Goal: Complete application form

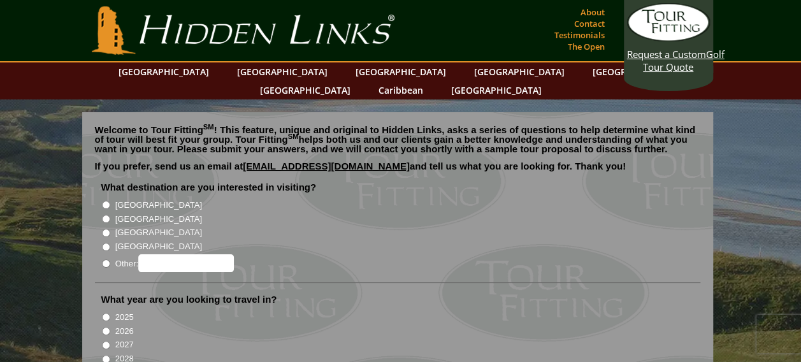
click at [108, 201] on input "[GEOGRAPHIC_DATA]" at bounding box center [106, 205] width 8 height 8
radio input "true"
click at [106, 215] on input "[GEOGRAPHIC_DATA]" at bounding box center [106, 219] width 8 height 8
radio input "true"
click at [104, 201] on input "[GEOGRAPHIC_DATA]" at bounding box center [106, 205] width 8 height 8
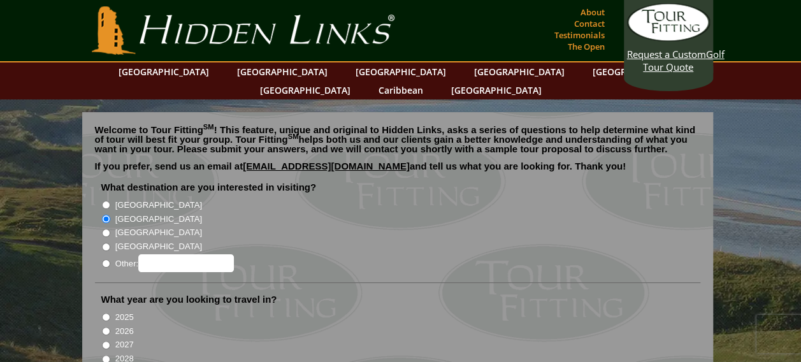
radio input "true"
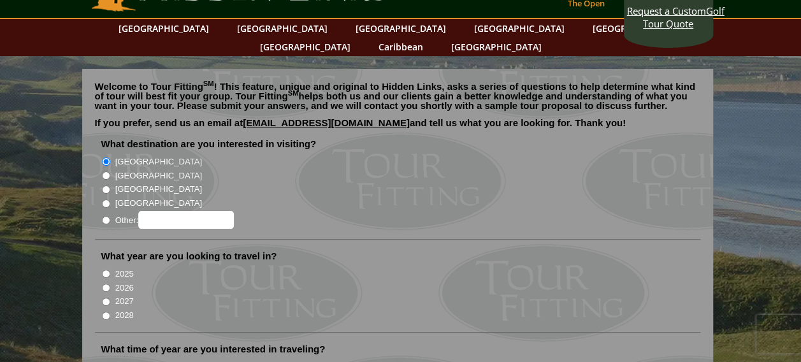
scroll to position [127, 0]
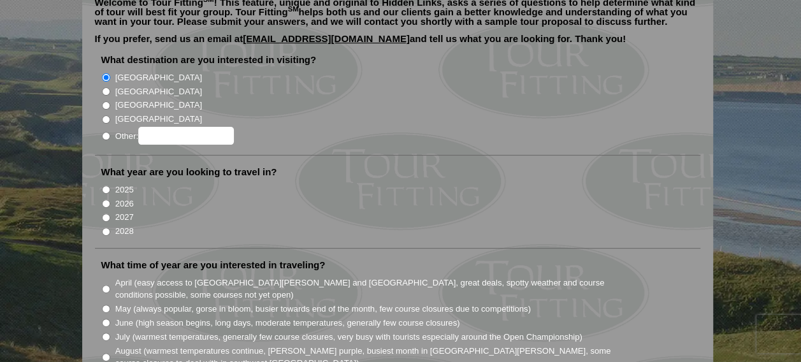
click at [106, 199] on input "2026" at bounding box center [106, 203] width 8 height 8
radio input "true"
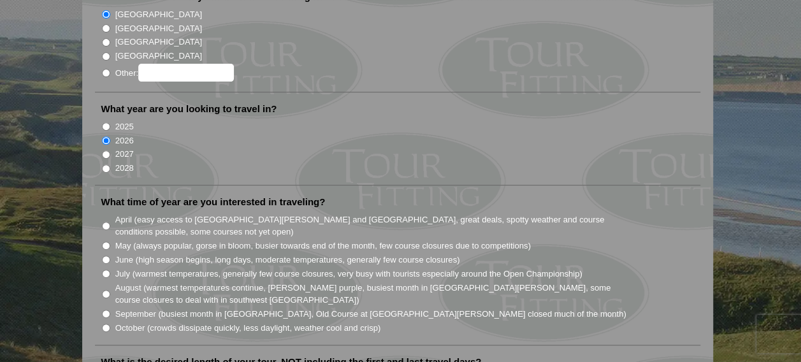
scroll to position [255, 0]
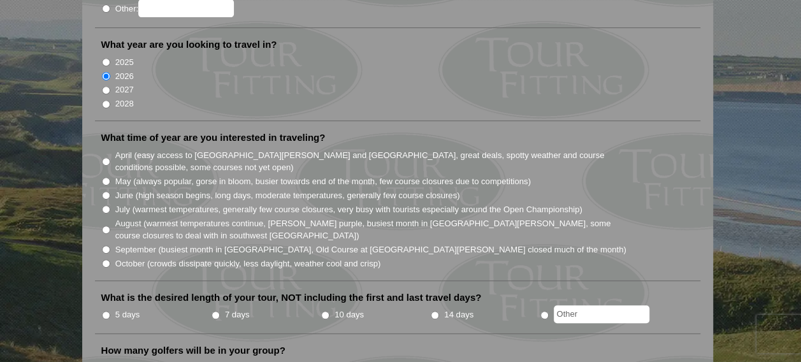
click at [105, 191] on input "June (high season begins, long days, moderate temperatures, generally few cours…" at bounding box center [106, 195] width 8 height 8
radio input "true"
click at [217, 311] on input "7 days" at bounding box center [215, 315] width 8 height 8
radio input "true"
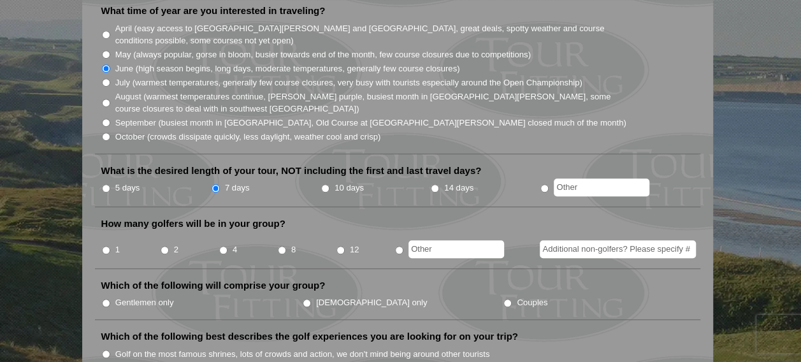
scroll to position [382, 0]
click at [164, 245] on input "2" at bounding box center [165, 249] width 8 height 8
radio input "true"
click at [503, 298] on input "Couples" at bounding box center [507, 302] width 8 height 8
radio input "true"
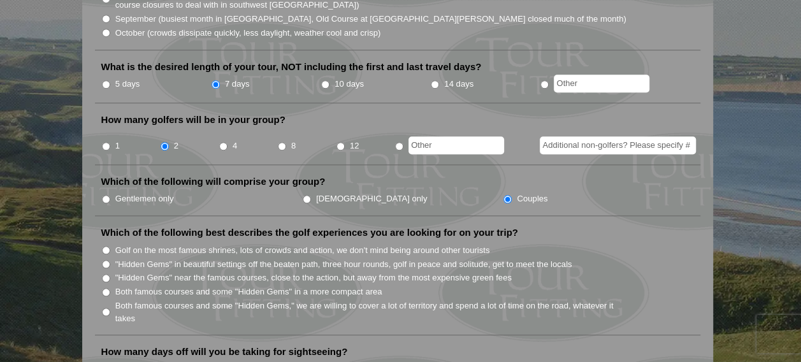
scroll to position [510, 0]
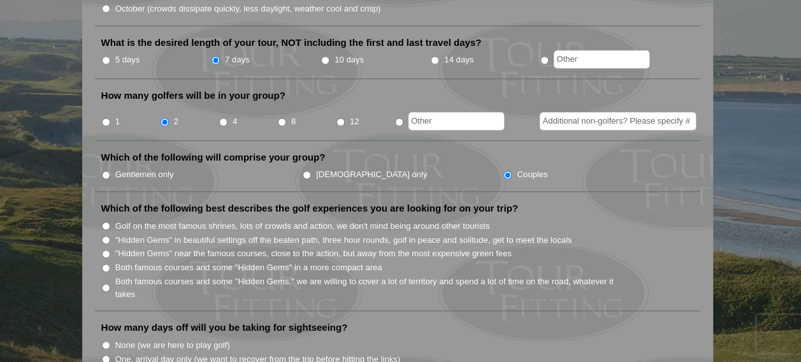
click at [106, 283] on input "Both famous courses and some "Hidden Gems," we are willing to cover a lot of te…" at bounding box center [106, 287] width 8 height 8
radio input "true"
click at [106, 283] on input "Both famous courses and some "Hidden Gems," we are willing to cover a lot of te…" at bounding box center [106, 287] width 8 height 8
click at [106, 222] on input "Golf on the most famous shrines, lots of crowds and action, we don't mind being…" at bounding box center [106, 226] width 8 height 8
radio input "true"
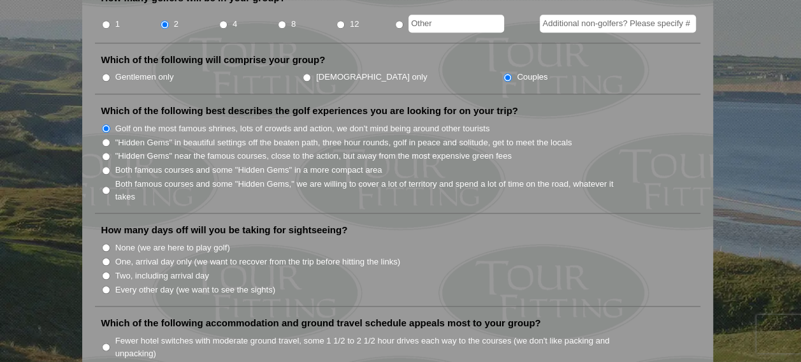
scroll to position [637, 0]
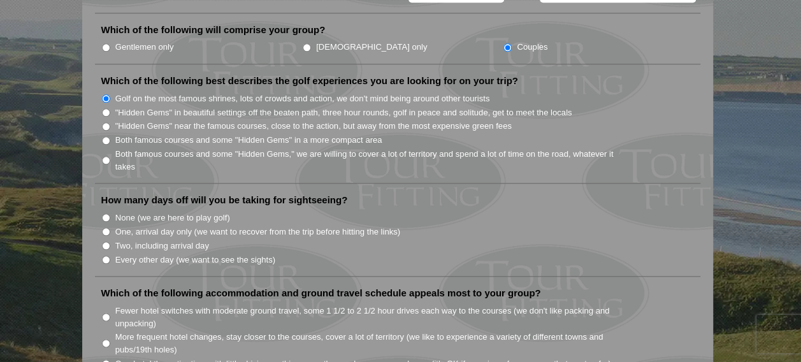
click at [107, 255] on input "Every other day (we want to see the sights)" at bounding box center [106, 259] width 8 height 8
radio input "true"
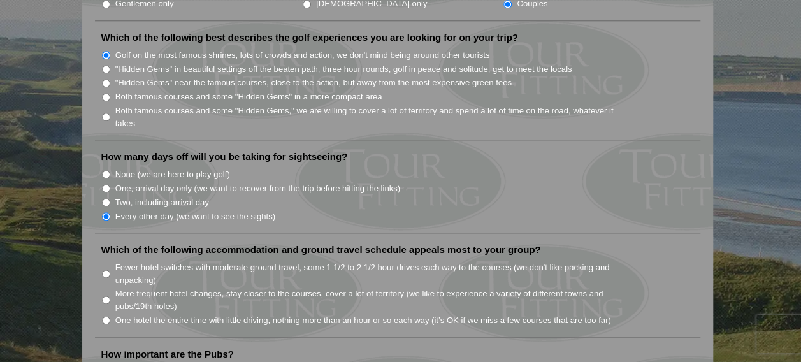
scroll to position [701, 0]
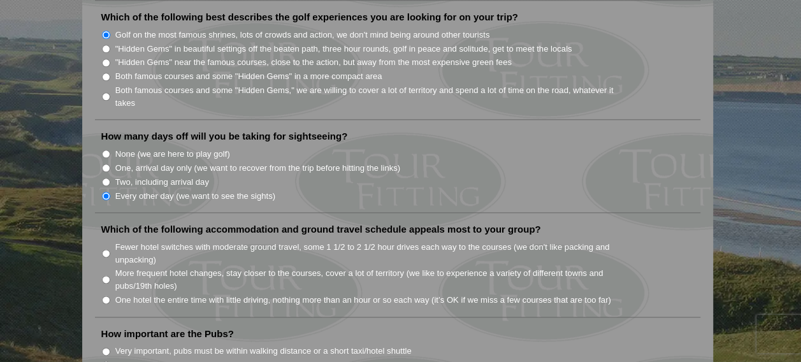
click at [105, 275] on input "More frequent hotel changes, stay closer to the courses, cover a lot of territo…" at bounding box center [106, 279] width 8 height 8
radio input "true"
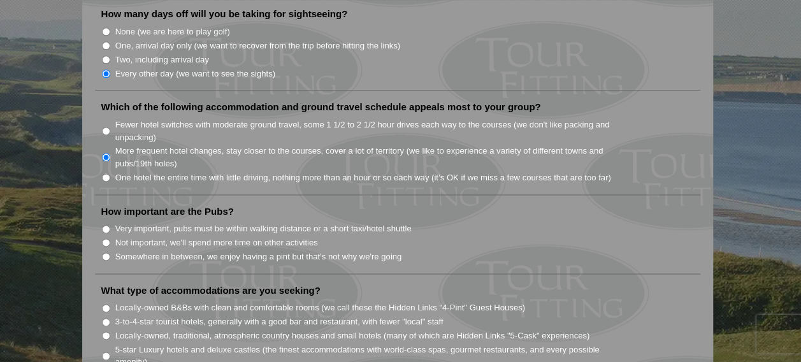
scroll to position [828, 0]
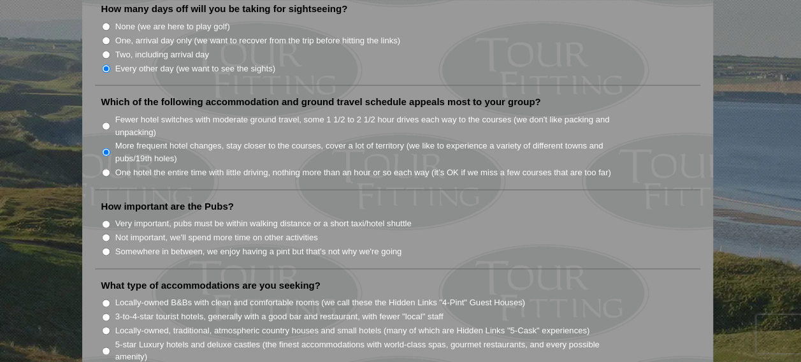
click at [106, 233] on input "Not important, we'll spend more time on other activities" at bounding box center [106, 237] width 8 height 8
radio input "true"
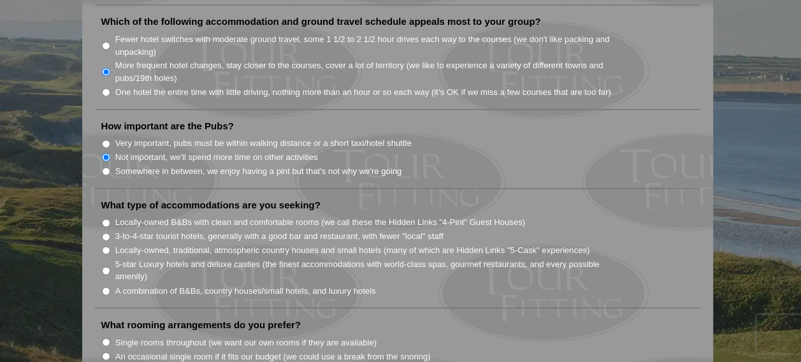
scroll to position [956, 0]
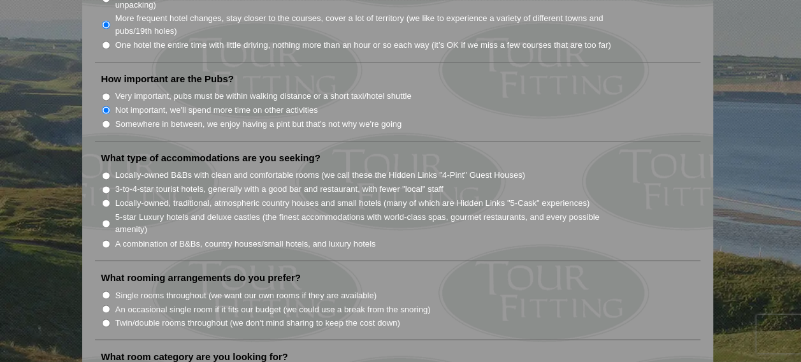
click at [106, 219] on input "5-star Luxury hotels and deluxe castles (the finest accommodations with world-c…" at bounding box center [106, 223] width 8 height 8
radio input "true"
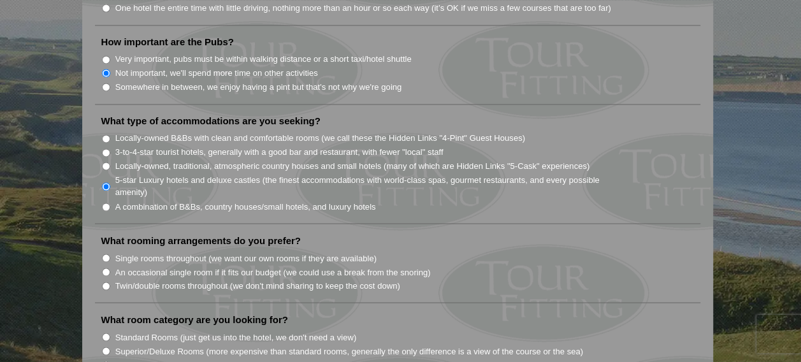
scroll to position [1019, 0]
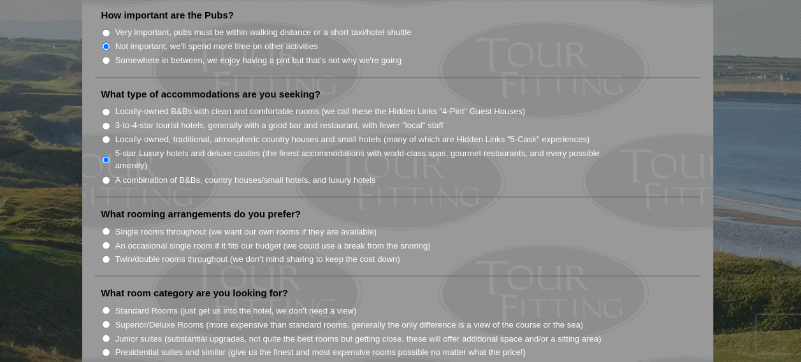
click at [103, 255] on input "Twin/double rooms throughout (we don't mind sharing to keep the cost down)" at bounding box center [106, 259] width 8 height 8
radio input "true"
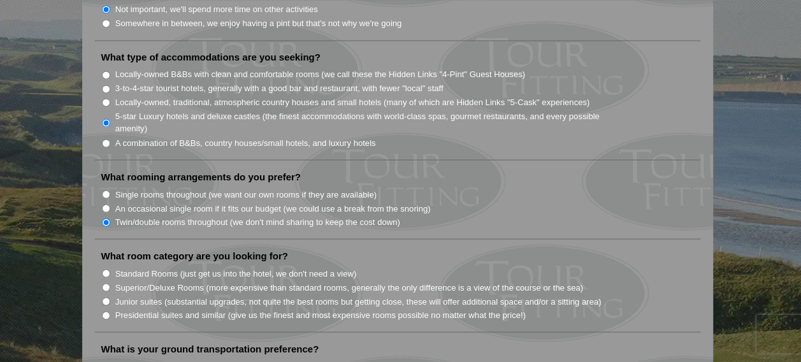
scroll to position [1083, 0]
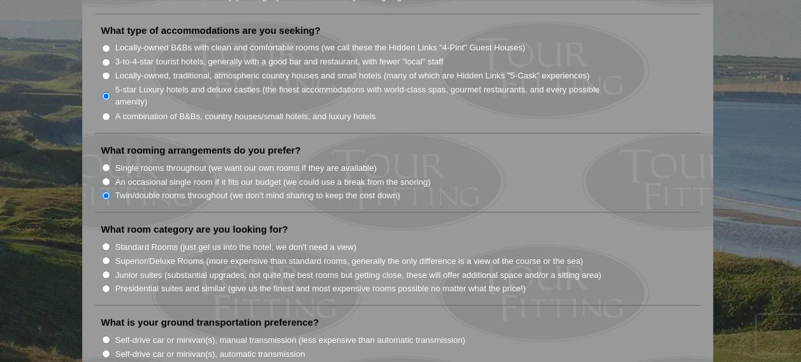
click at [104, 256] on input "Superior/Deluxe Rooms (more expensive than standard rooms, generally the only d…" at bounding box center [106, 260] width 8 height 8
radio input "true"
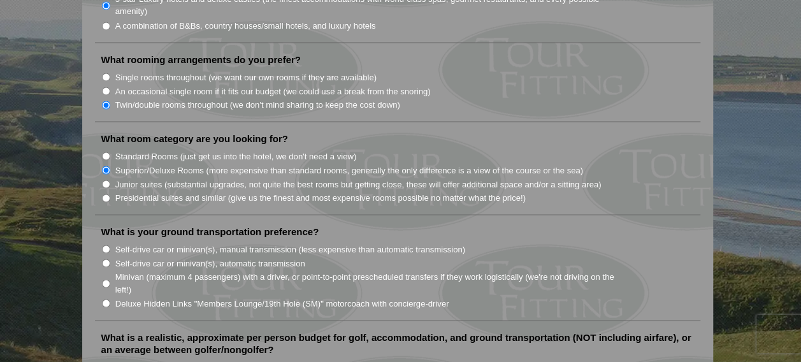
scroll to position [1210, 0]
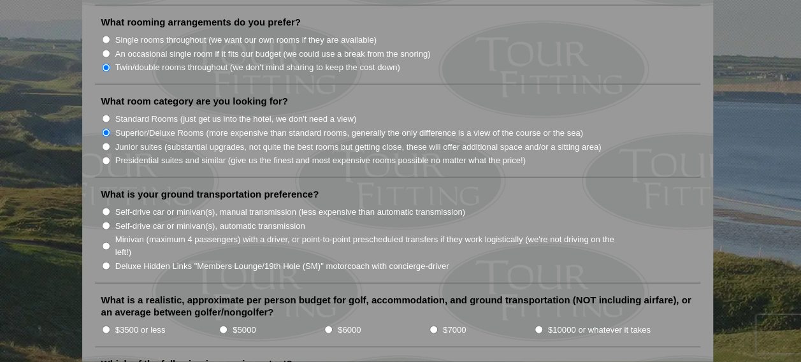
click at [104, 242] on input "Minivan (maximum 4 passengers) with a driver, or point-to-point prescheduled tr…" at bounding box center [106, 246] width 8 height 8
radio input "true"
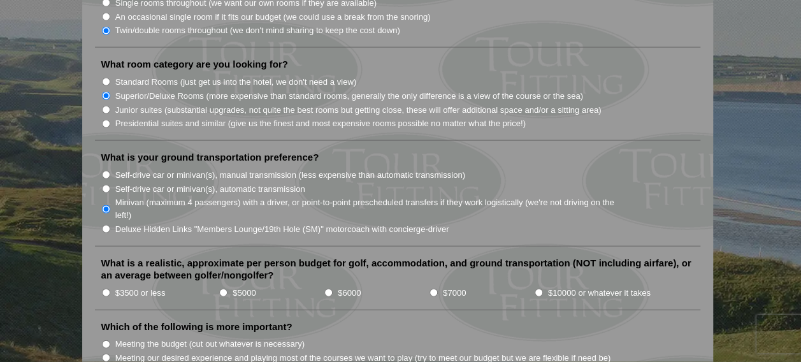
scroll to position [1274, 0]
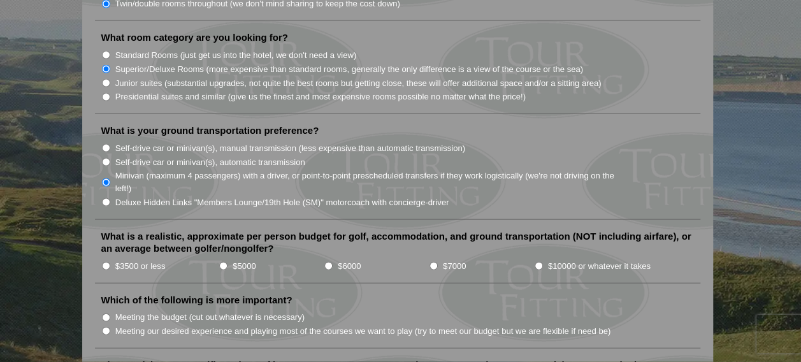
click at [433, 262] on input "$7000" at bounding box center [433, 266] width 8 height 8
radio input "true"
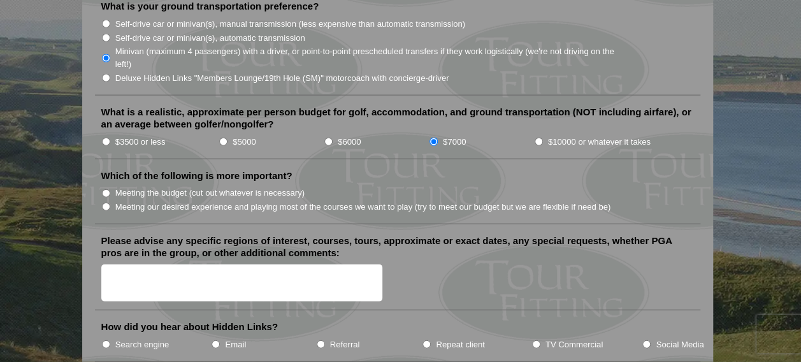
scroll to position [1401, 0]
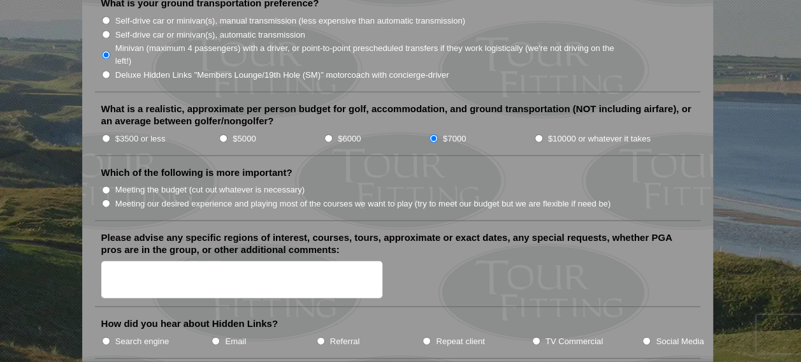
click at [107, 199] on input "Meeting our desired experience and playing most of the courses we want to play …" at bounding box center [106, 203] width 8 height 8
radio input "true"
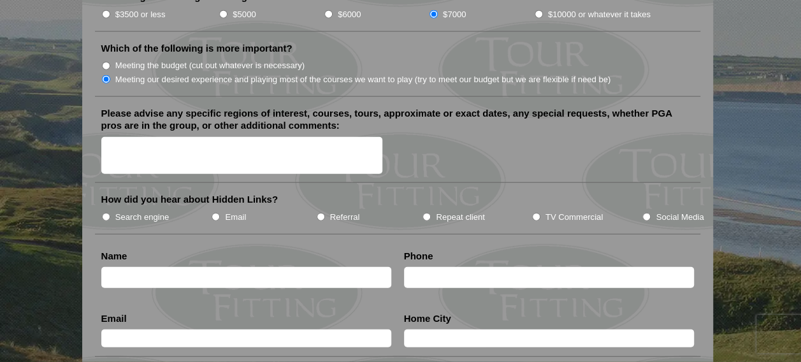
scroll to position [1529, 0]
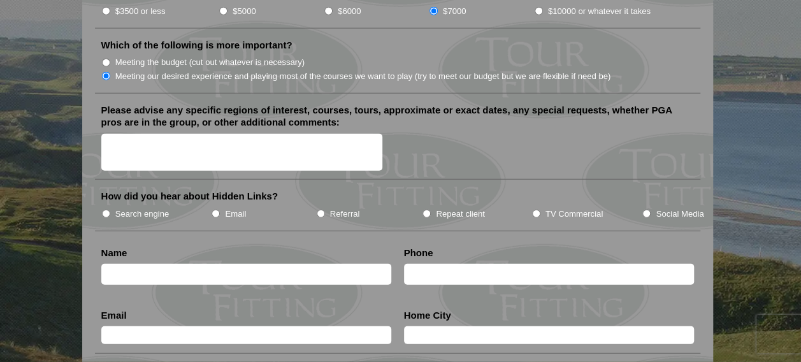
click at [105, 210] on input "Search engine" at bounding box center [106, 214] width 8 height 8
radio input "true"
click at [538, 210] on input "TV Commercial" at bounding box center [536, 214] width 8 height 8
radio input "true"
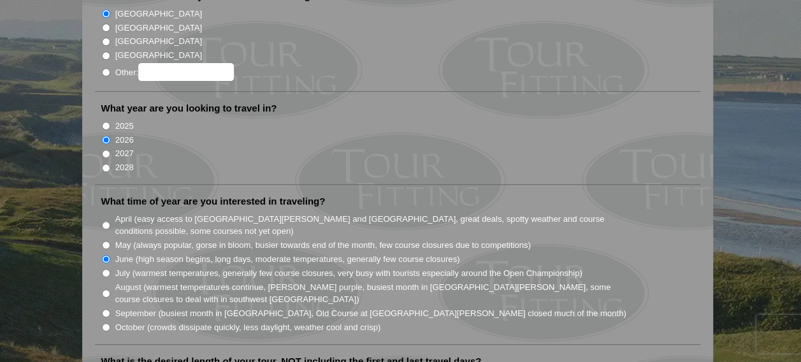
scroll to position [0, 0]
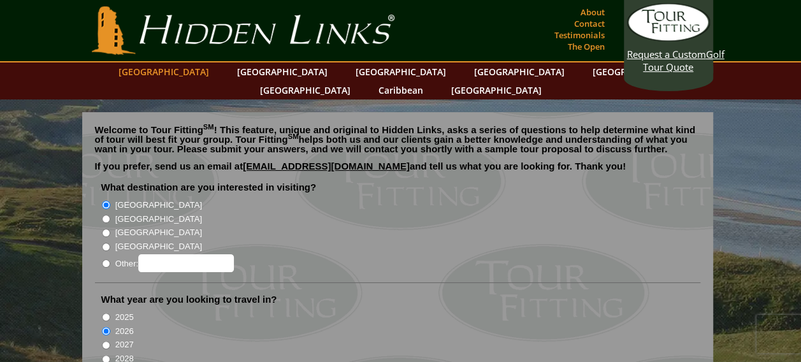
click at [201, 74] on link "[GEOGRAPHIC_DATA]" at bounding box center [163, 71] width 103 height 18
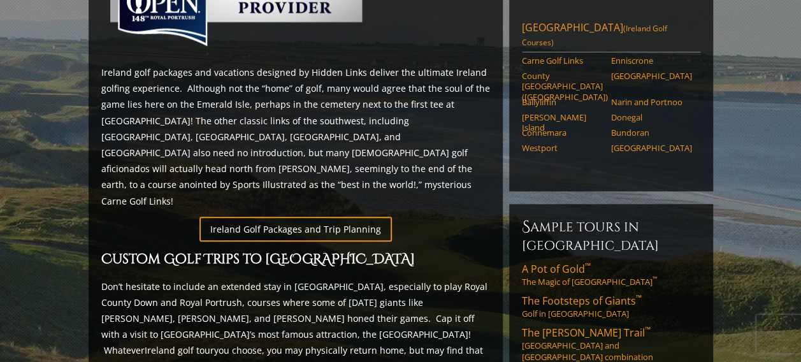
scroll to position [573, 0]
